Goal: Subscribe to service/newsletter

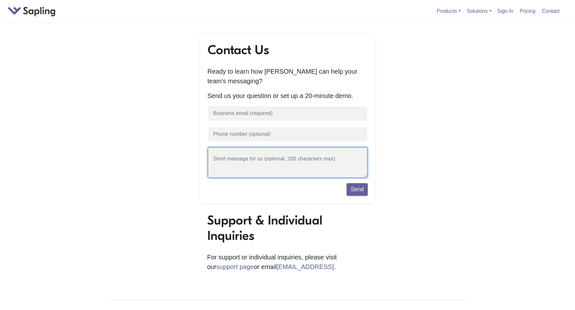
click at [249, 170] on textarea at bounding box center [287, 162] width 160 height 31
click at [37, 14] on link at bounding box center [32, 10] width 48 height 7
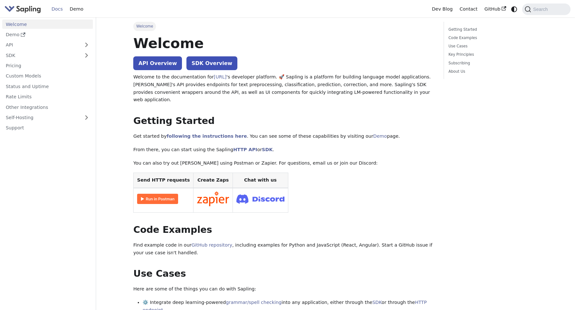
scroll to position [48, 0]
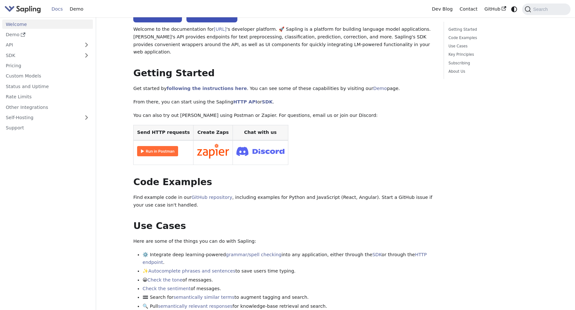
click at [153, 146] on img at bounding box center [157, 151] width 41 height 10
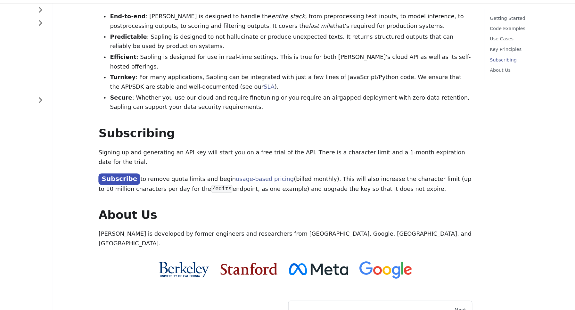
scroll to position [422, 0]
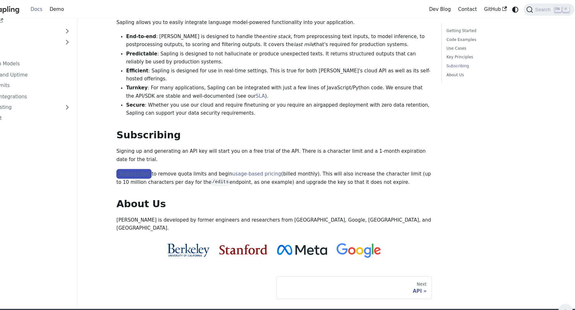
click at [147, 161] on link "Subscribe" at bounding box center [150, 165] width 34 height 9
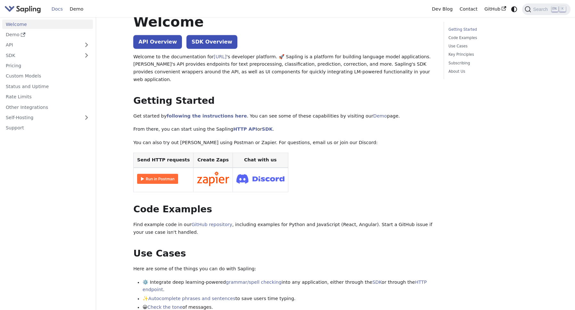
scroll to position [0, 0]
